Goal: Information Seeking & Learning: Understand process/instructions

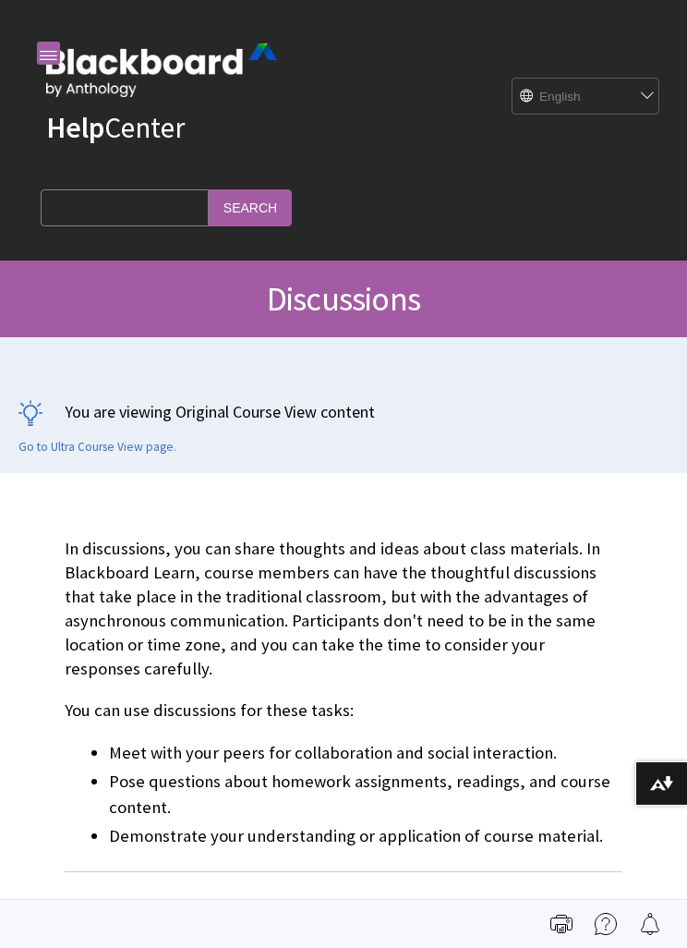
click at [113, 212] on input "Search Query" at bounding box center [125, 207] width 168 height 36
click at [129, 210] on input "S" at bounding box center [125, 207] width 168 height 36
type input "S"
type input "Submit"
click at [209, 207] on input "Search" at bounding box center [250, 207] width 83 height 36
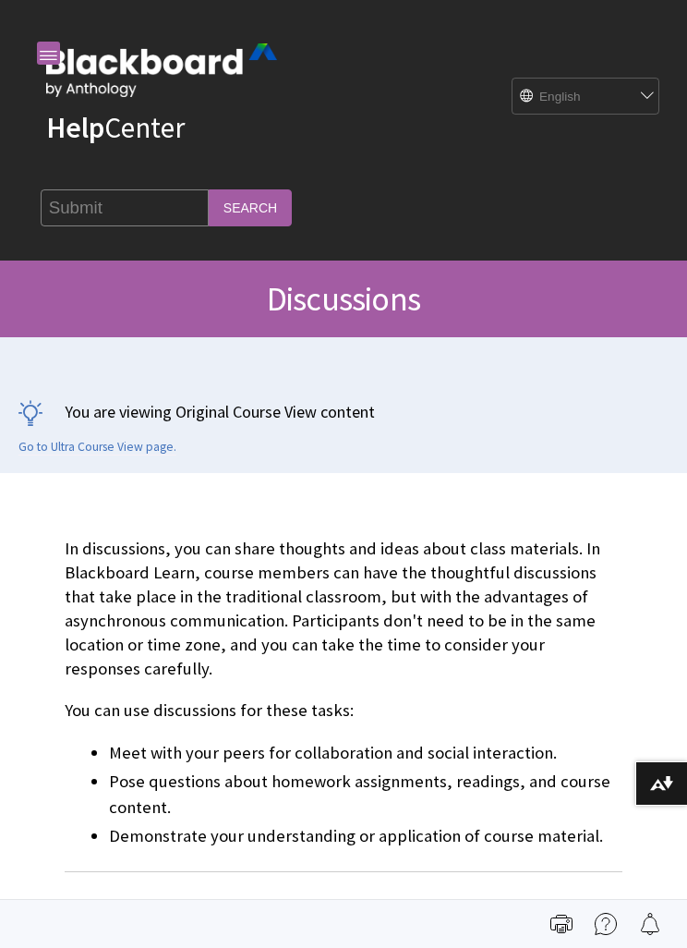
click at [209, 207] on input "Search" at bounding box center [250, 207] width 83 height 36
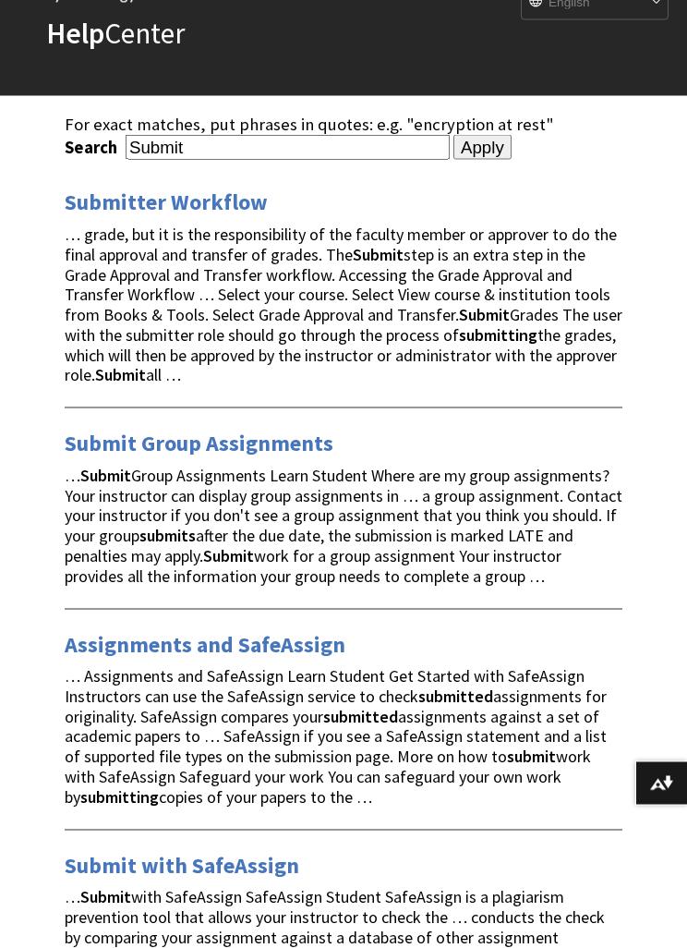
scroll to position [87, 0]
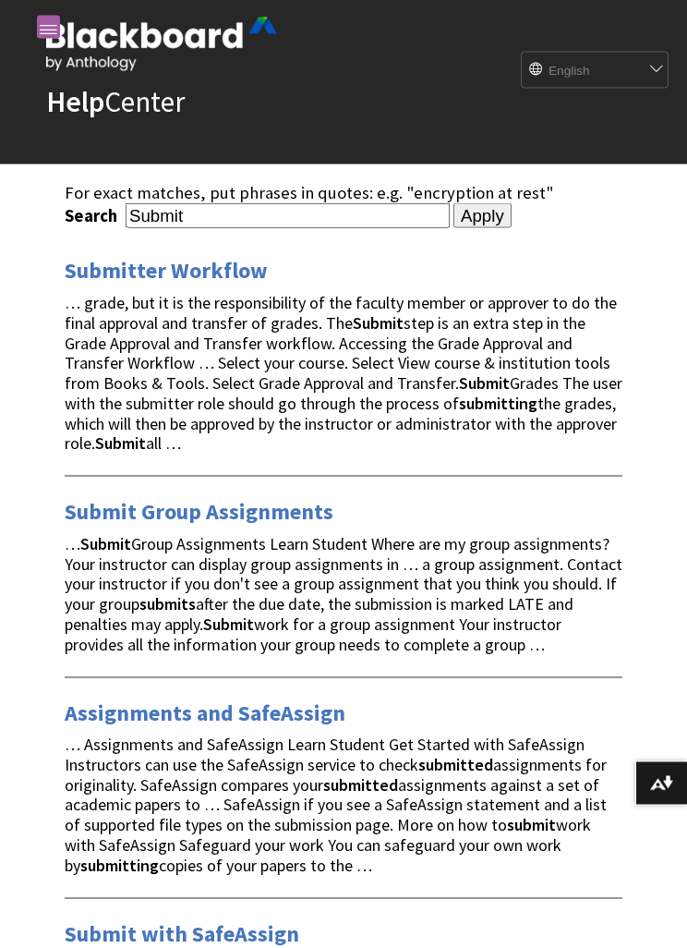
click at [213, 220] on input "Submit" at bounding box center [288, 215] width 324 height 25
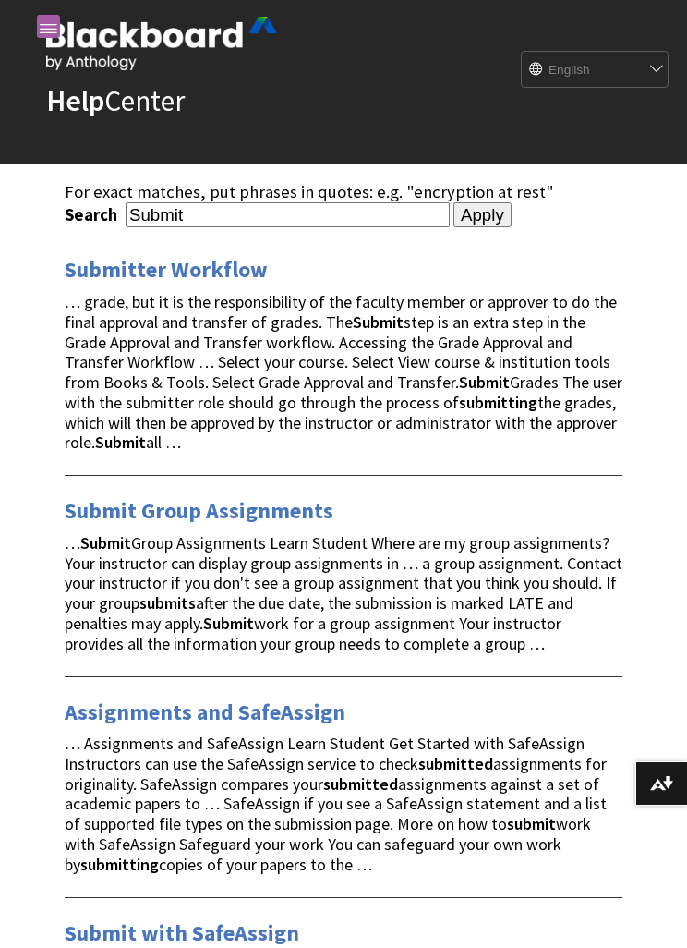
scroll to position [26, 0]
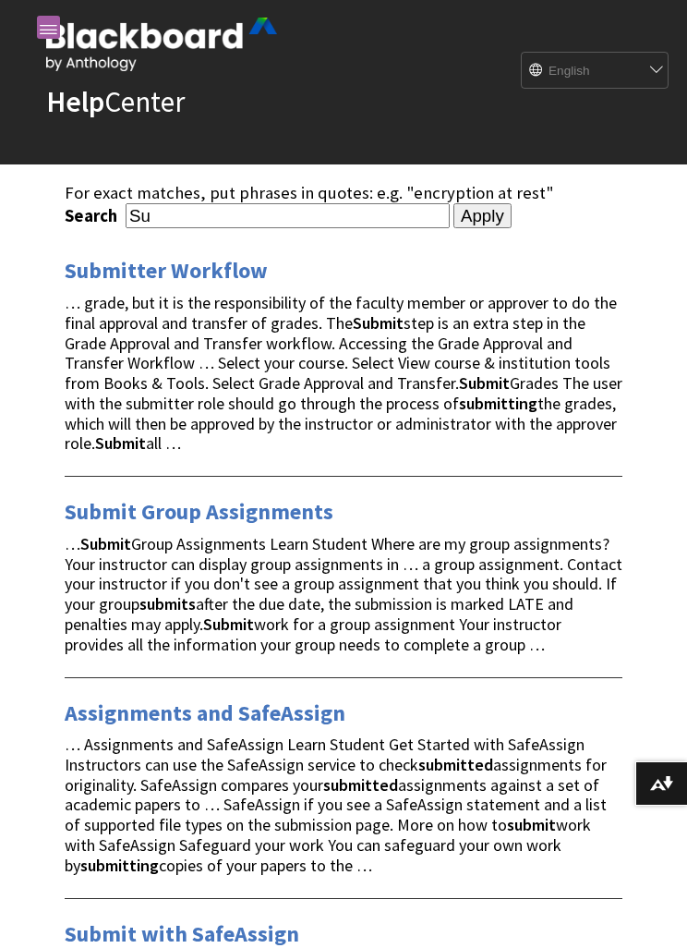
type input "S"
type input "Submission link"
click at [454, 227] on input "Apply" at bounding box center [483, 216] width 58 height 26
click at [454, 229] on div "Apply" at bounding box center [483, 216] width 58 height 26
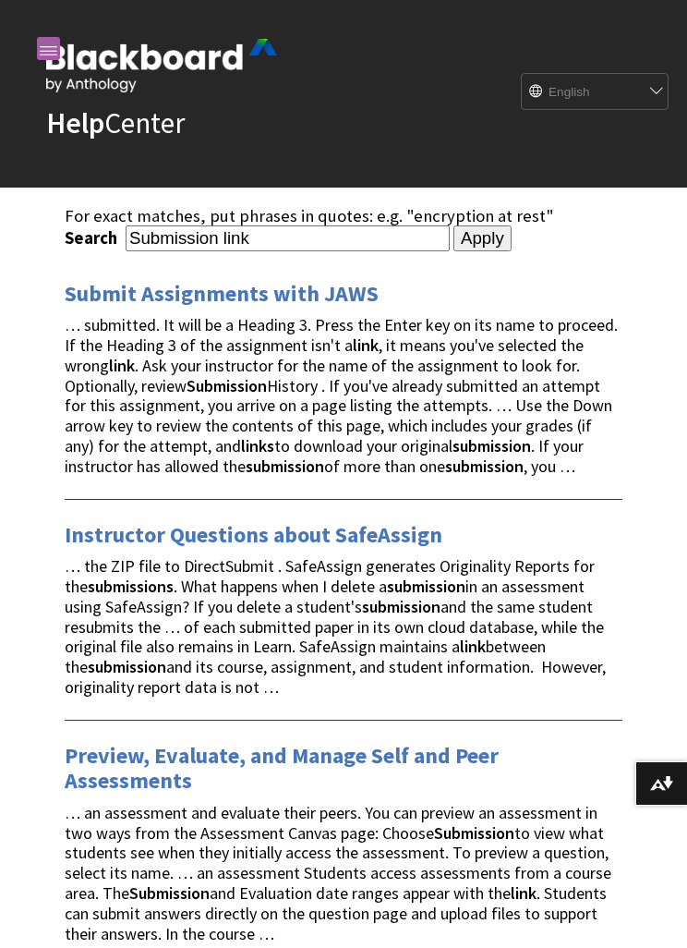
scroll to position [3, 0]
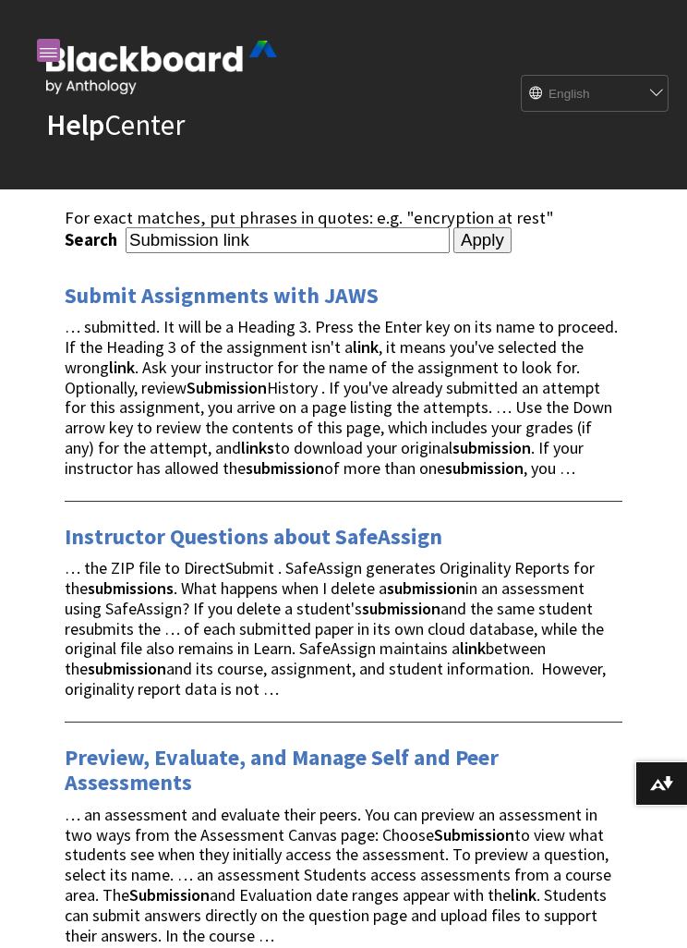
click at [155, 309] on link "Submit Assignments with JAWS" at bounding box center [222, 296] width 314 height 30
